Goal: Task Accomplishment & Management: Use online tool/utility

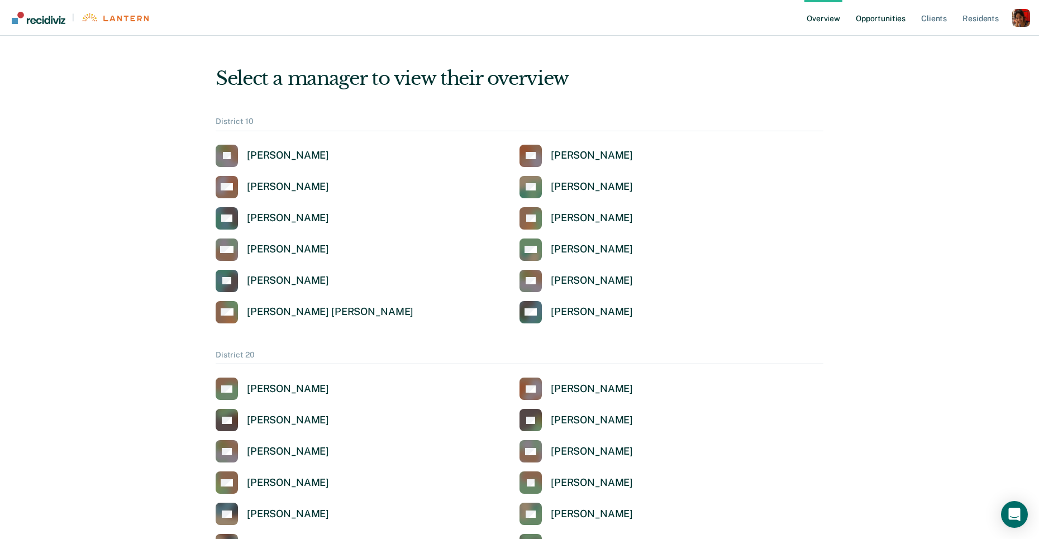
click at [877, 23] on link "Opportunities" at bounding box center [881, 18] width 54 height 36
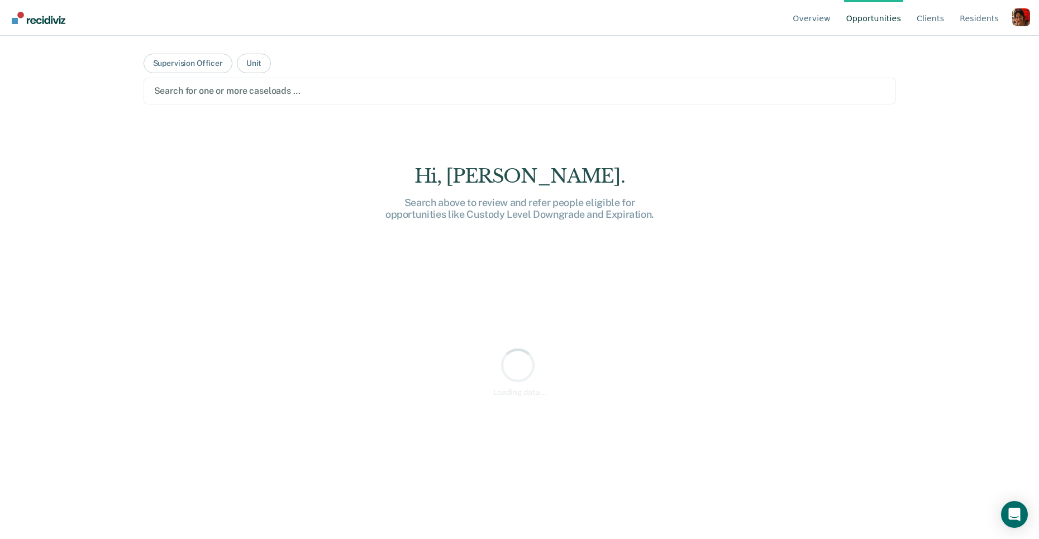
click at [223, 89] on div at bounding box center [520, 90] width 732 height 13
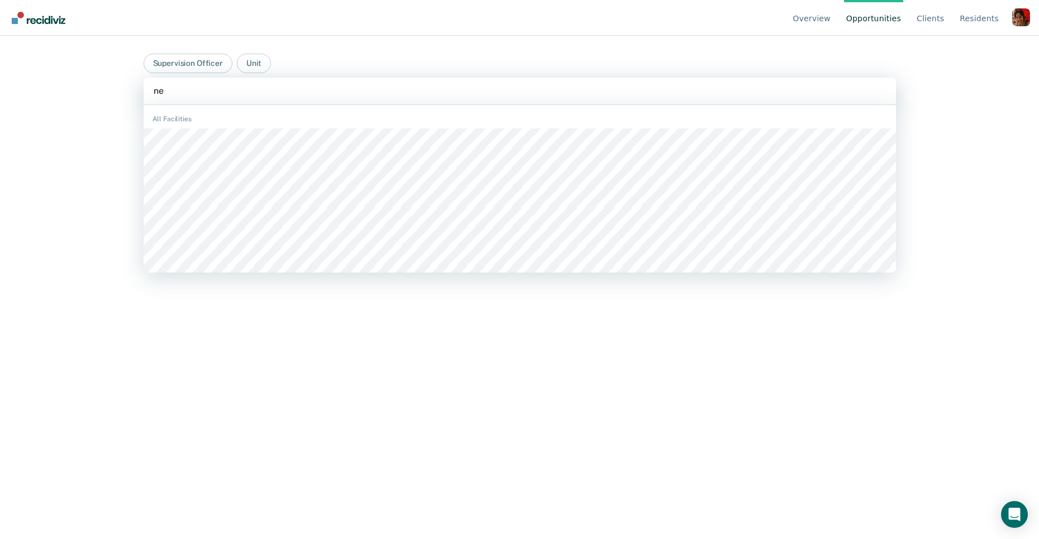
type input "n"
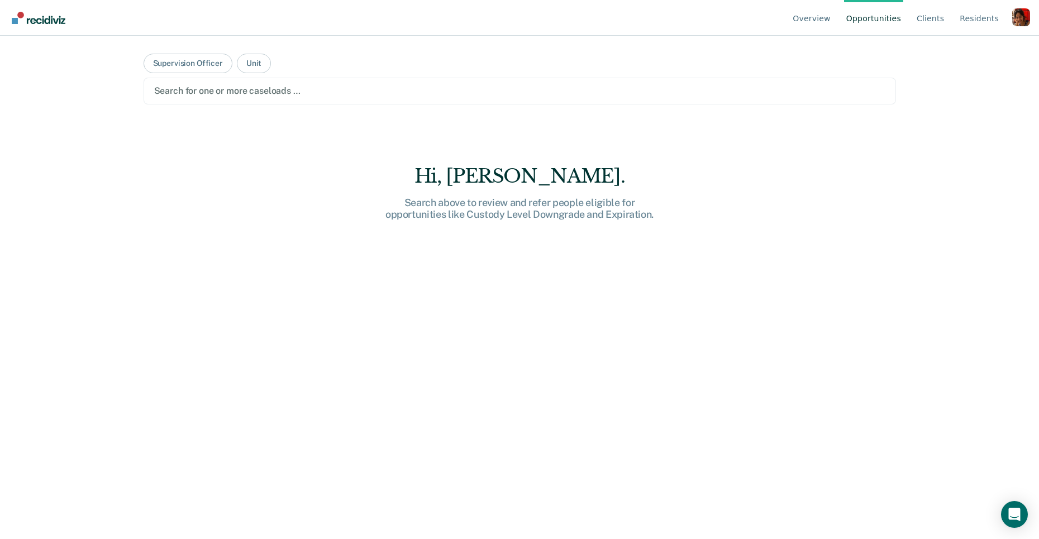
click at [1013, 22] on div "Profile dropdown button" at bounding box center [1022, 17] width 18 height 18
click at [984, 51] on link "Profile" at bounding box center [977, 53] width 72 height 10
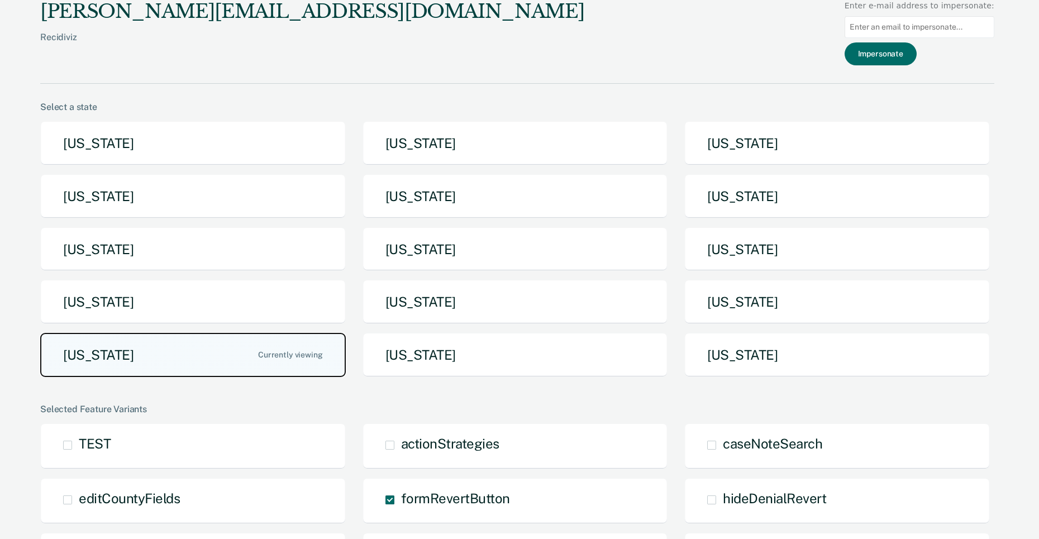
click at [200, 352] on button "Tennessee" at bounding box center [193, 355] width 306 height 44
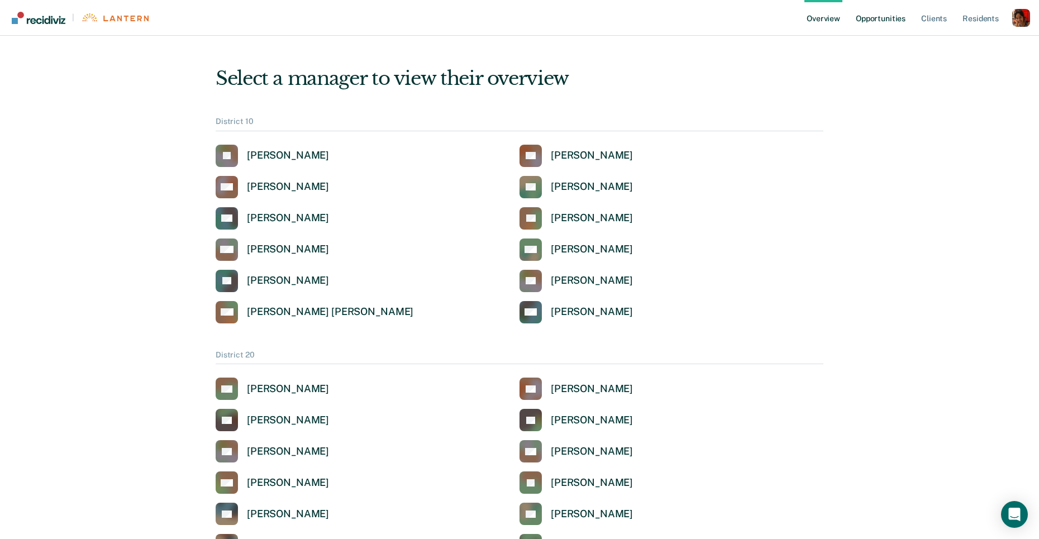
click at [897, 16] on link "Opportunities" at bounding box center [881, 18] width 54 height 36
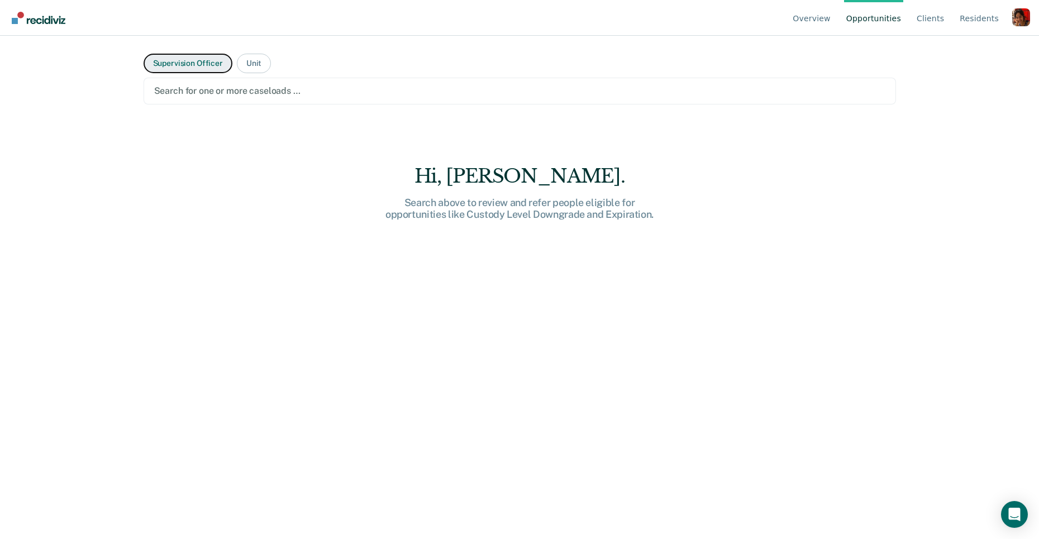
click at [189, 69] on button "Supervision Officer" at bounding box center [188, 64] width 89 height 20
click at [194, 84] on div at bounding box center [520, 90] width 732 height 13
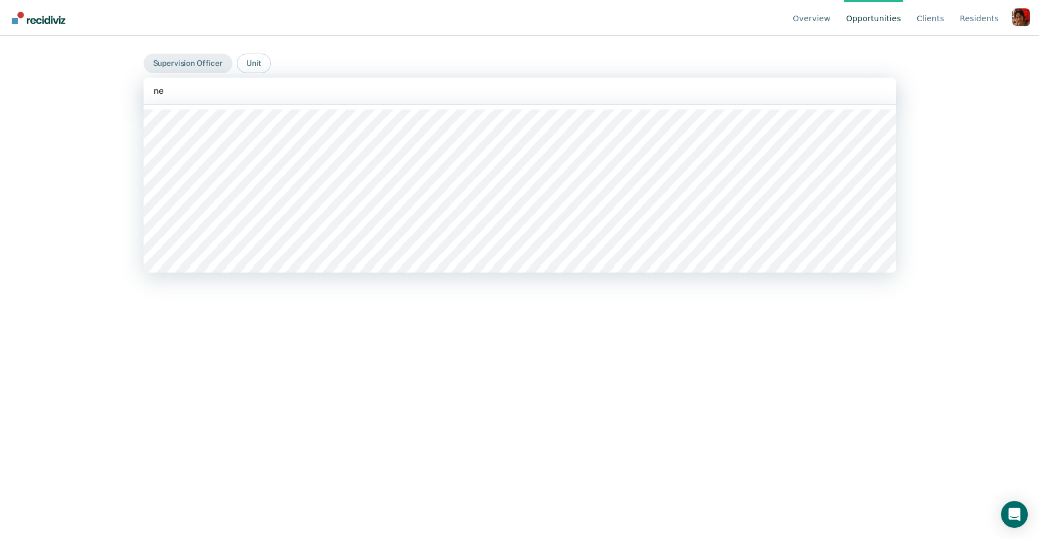
type input "n"
click at [929, 15] on link "Client s" at bounding box center [931, 18] width 32 height 36
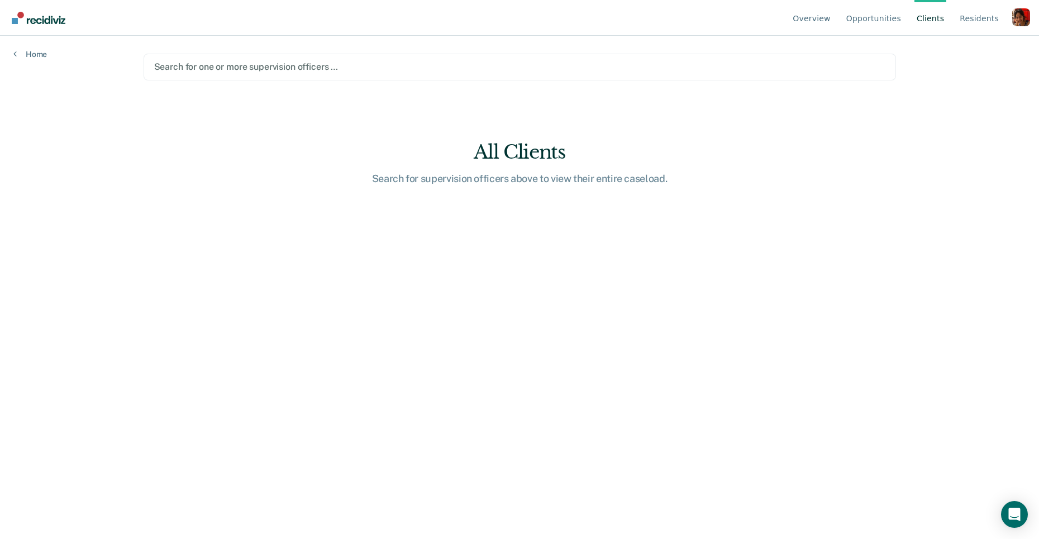
click at [486, 65] on div at bounding box center [520, 66] width 732 height 13
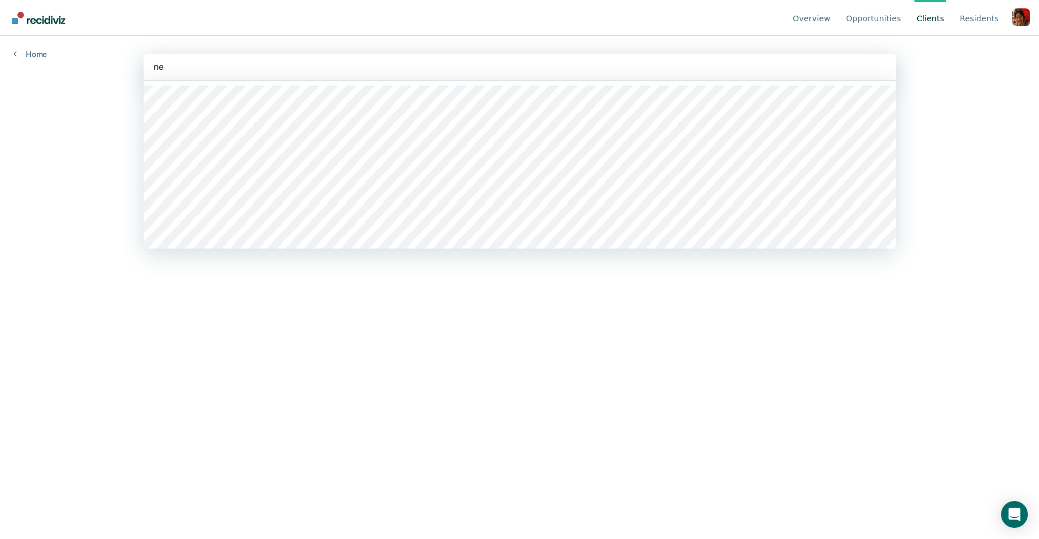
type input "n"
click at [369, 396] on main "option , deselected. Spencer Alden, 4 of 793. 793 results available. Use Up and…" at bounding box center [520, 274] width 780 height 477
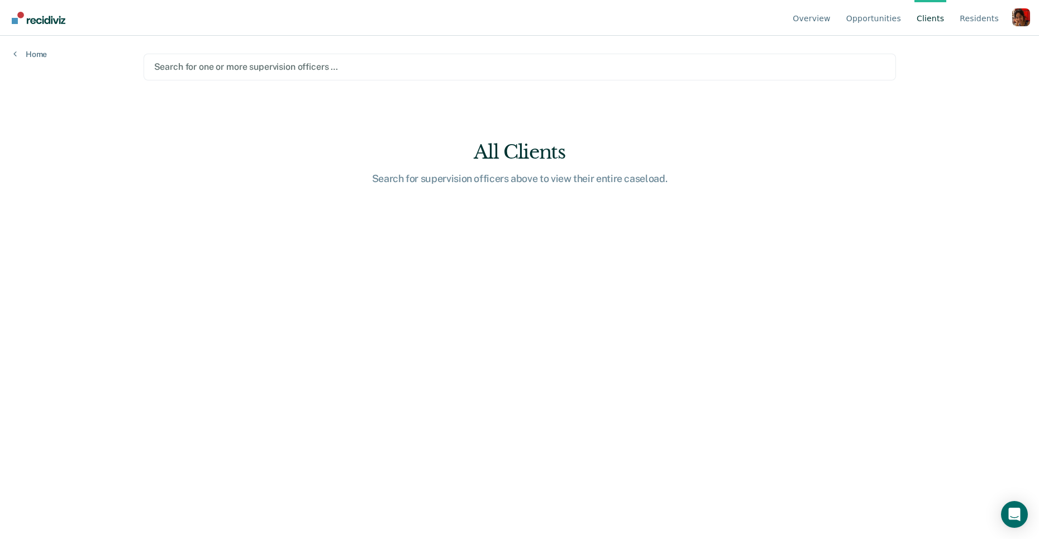
click at [1013, 25] on div "Profile dropdown button" at bounding box center [1022, 17] width 18 height 18
click at [950, 50] on link "Profile" at bounding box center [977, 53] width 72 height 10
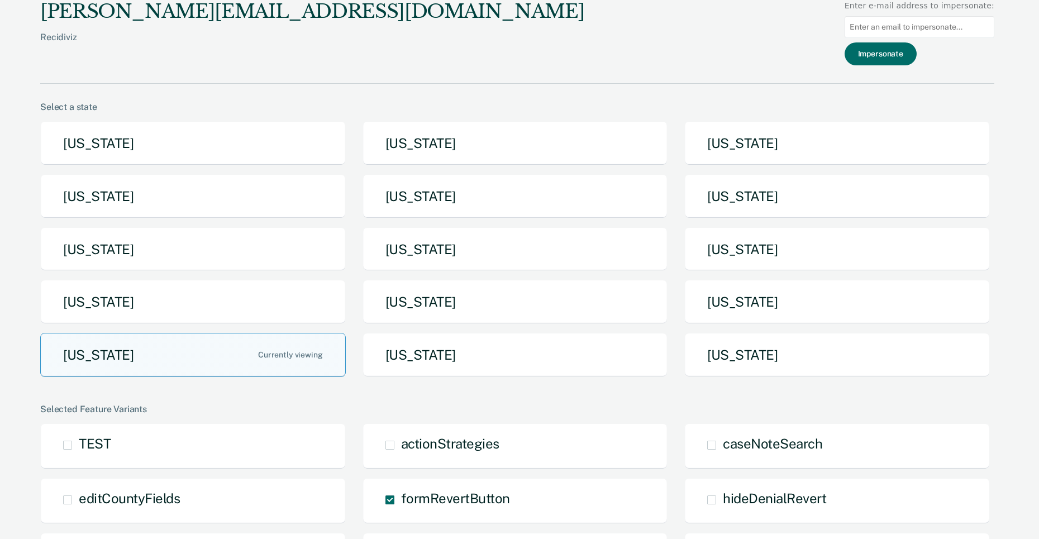
click at [919, 26] on input "Main chart and filter content" at bounding box center [920, 27] width 150 height 22
paste input "neeta.muktikar@tn.gov"
type input "neeta.muktikar@tn.gov"
click at [893, 55] on button "Impersonate" at bounding box center [881, 53] width 72 height 23
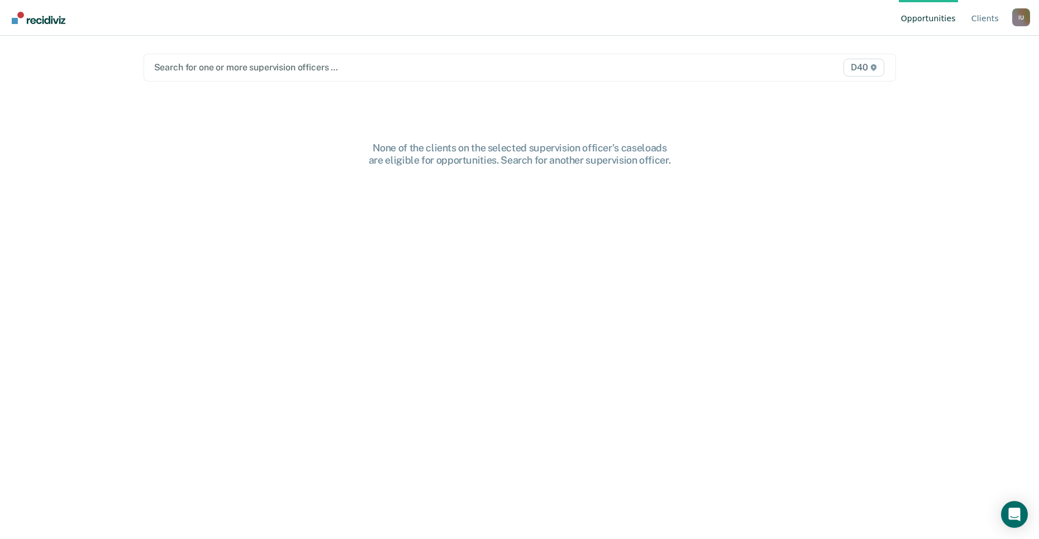
click at [578, 69] on div at bounding box center [409, 67] width 511 height 13
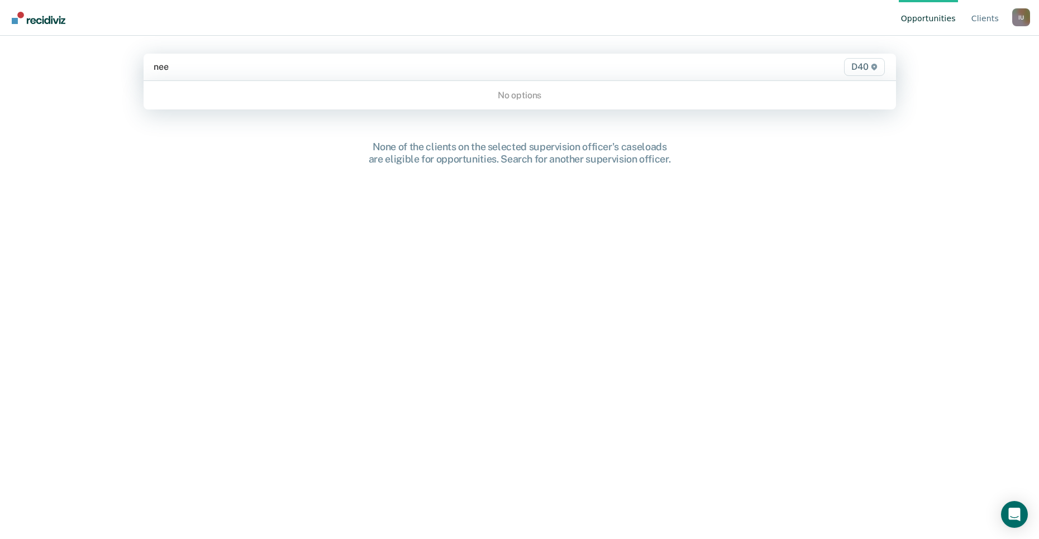
type input "nee"
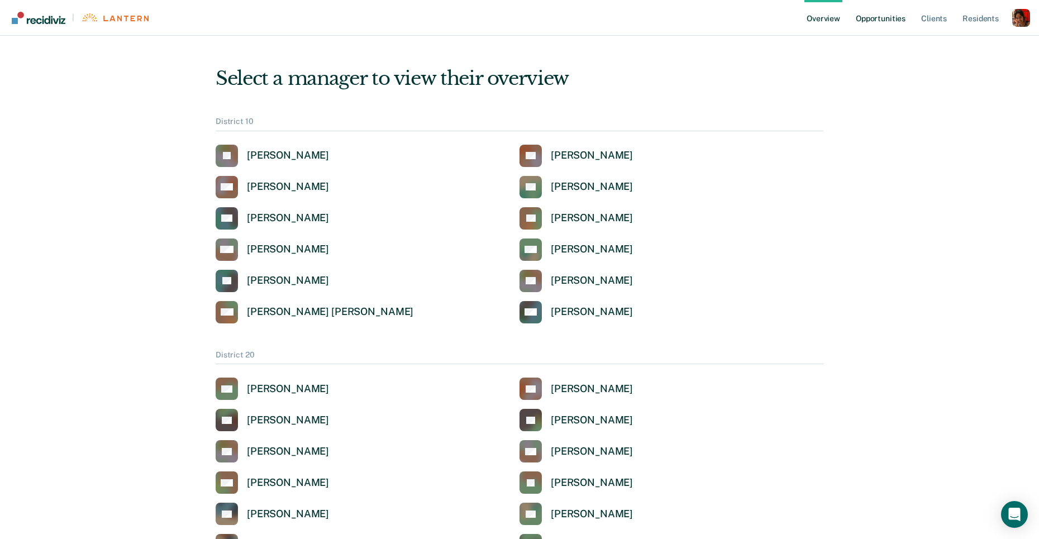
click at [872, 22] on link "Opportunities" at bounding box center [881, 18] width 54 height 36
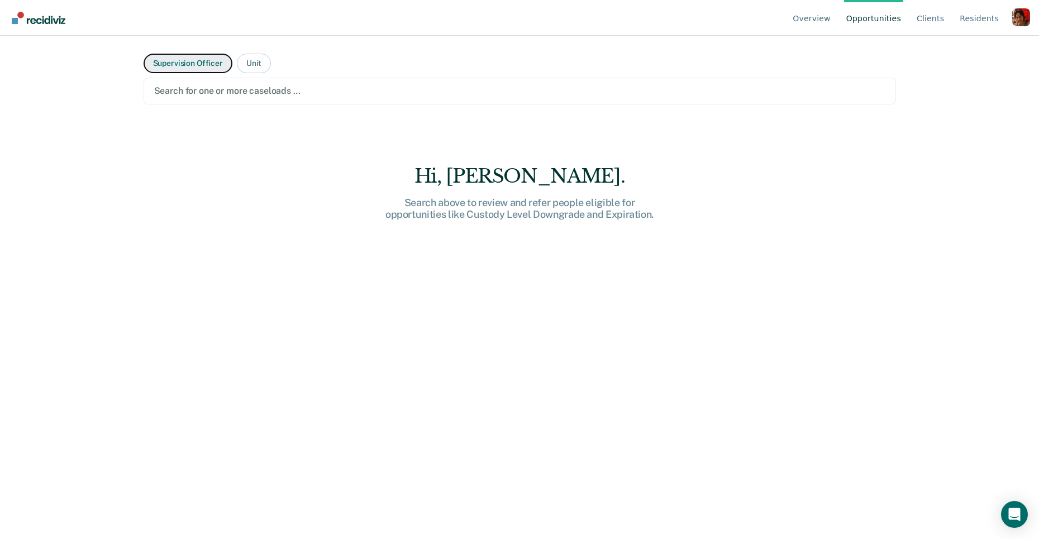
click at [211, 59] on button "Supervision Officer" at bounding box center [188, 64] width 89 height 20
click at [210, 85] on div at bounding box center [520, 90] width 732 height 13
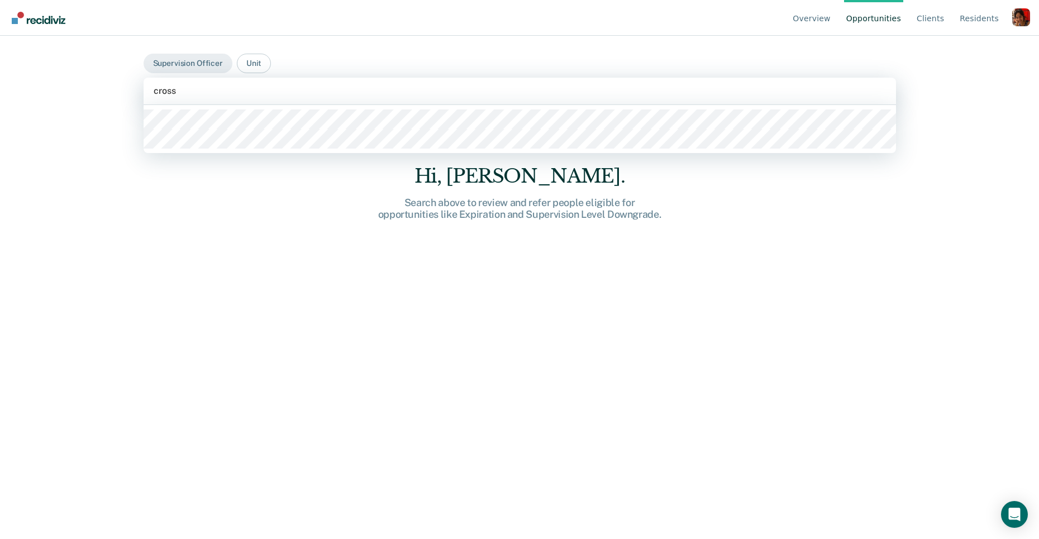
type input "cross"
click at [186, 269] on div "Hi, [PERSON_NAME]. Search above to review and refer people eligible for opportu…" at bounding box center [520, 372] width 753 height 414
